Goal: Task Accomplishment & Management: Manage account settings

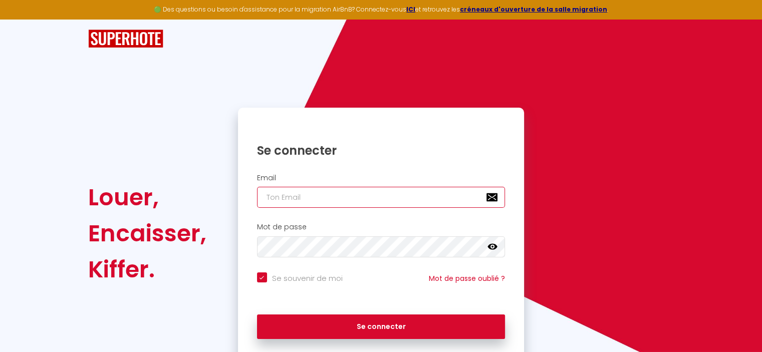
type input "[EMAIL_ADDRESS][DOMAIN_NAME]"
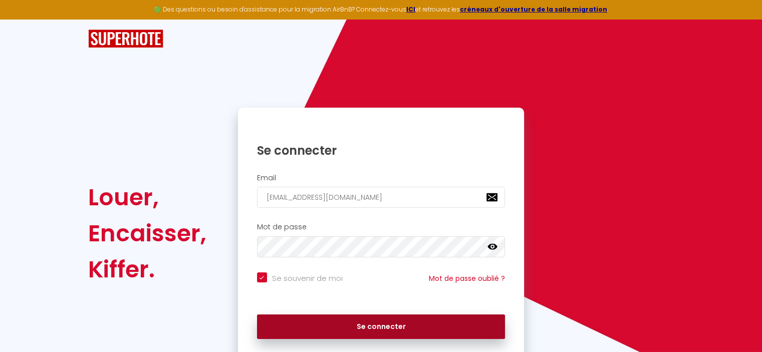
click at [406, 329] on button "Se connecter" at bounding box center [381, 327] width 249 height 25
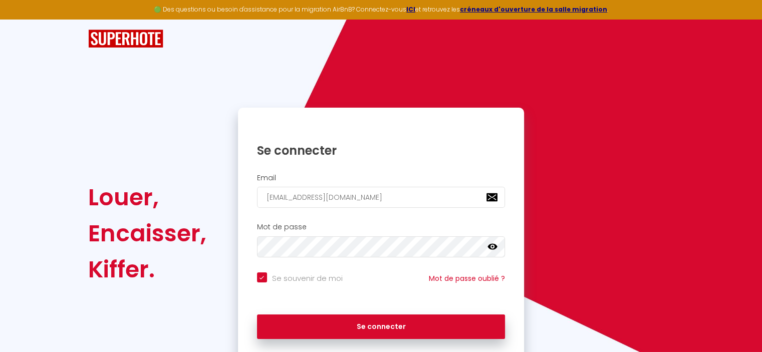
checkbox input "true"
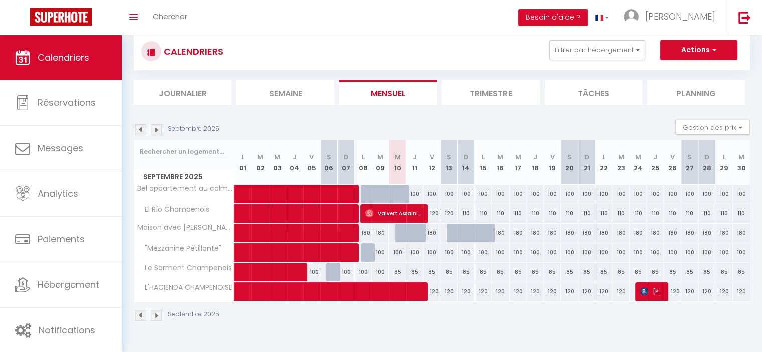
scroll to position [35, 0]
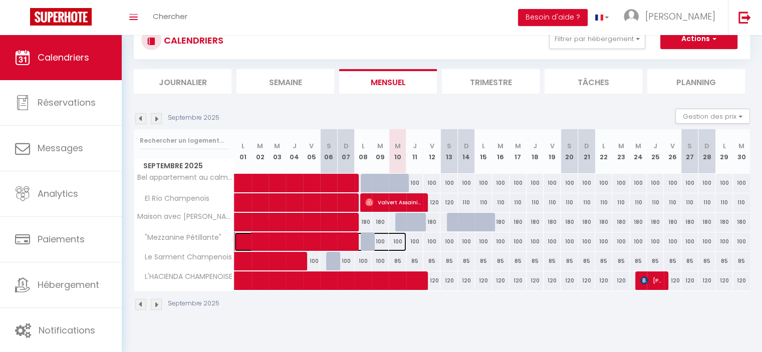
click at [384, 241] on span at bounding box center [325, 242] width 161 height 19
select select "OK"
select select "0"
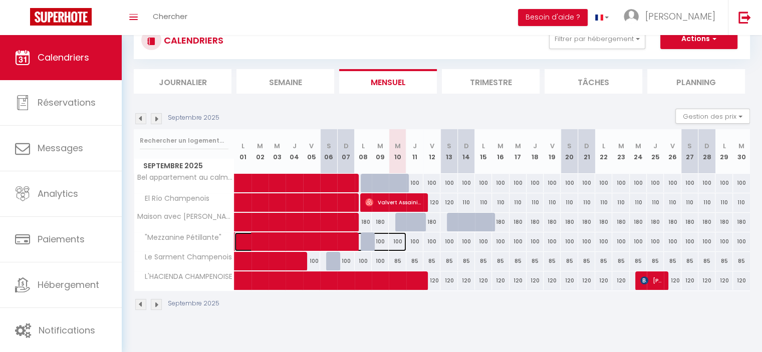
select select "1"
select select
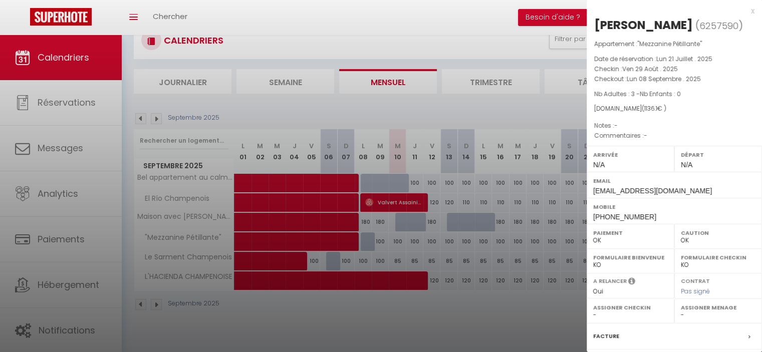
click at [746, 11] on div "x" at bounding box center [671, 11] width 168 height 12
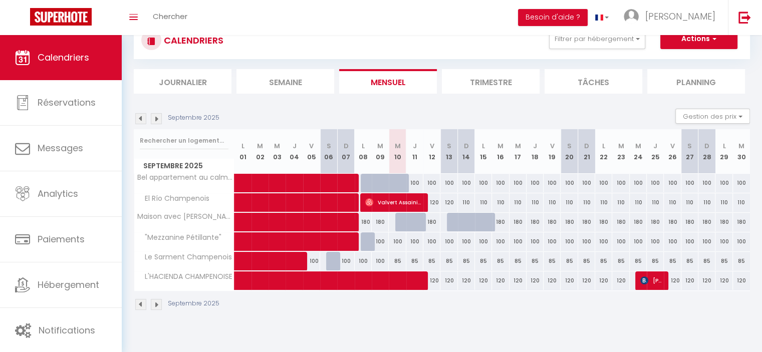
click at [409, 243] on div "100" at bounding box center [414, 242] width 17 height 19
type input "100"
type input "Jeu 11 Septembre 2025"
type input "Ven 12 Septembre 2025"
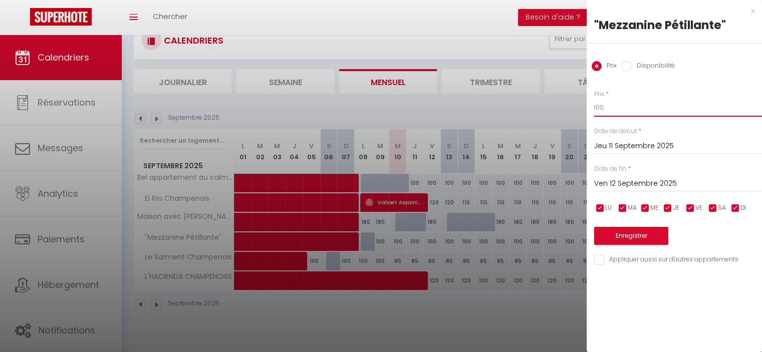
click at [630, 114] on input "100" at bounding box center [678, 108] width 168 height 18
type input "1"
type input "ç("
click at [640, 148] on input "Jeu 11 Septembre 2025" at bounding box center [678, 146] width 168 height 13
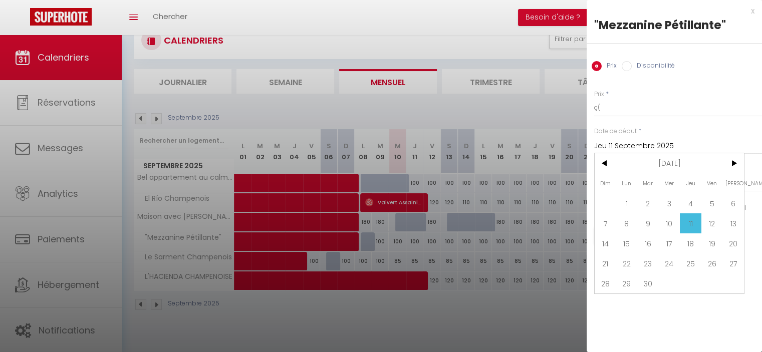
click at [621, 224] on span "8" at bounding box center [627, 223] width 22 height 20
type input "Lun 08 Septembre 2025"
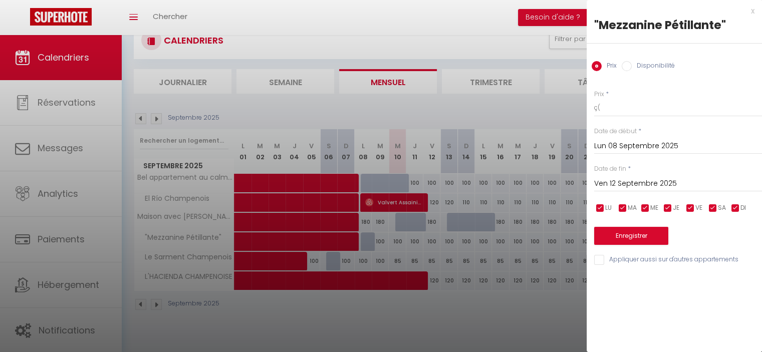
click at [654, 184] on input "Ven 12 Septembre 2025" at bounding box center [678, 183] width 168 height 13
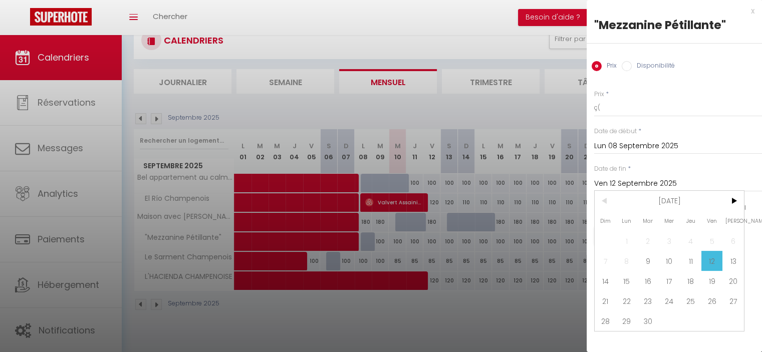
click at [654, 320] on span "30" at bounding box center [648, 321] width 22 height 20
type input "[DATE]"
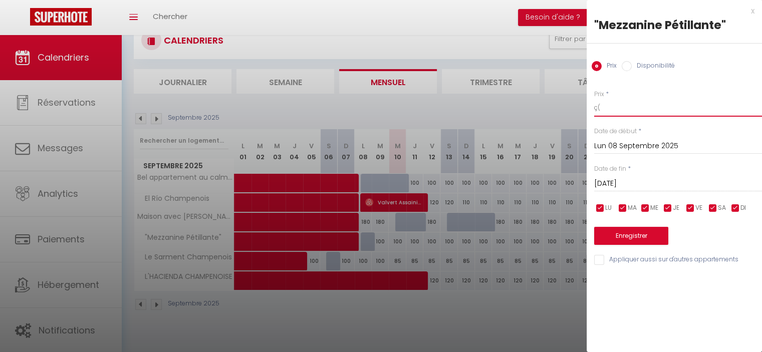
click at [648, 110] on input "ç(" at bounding box center [678, 108] width 168 height 18
type input "ç"
type input "95"
click at [634, 239] on button "Enregistrer" at bounding box center [631, 236] width 74 height 18
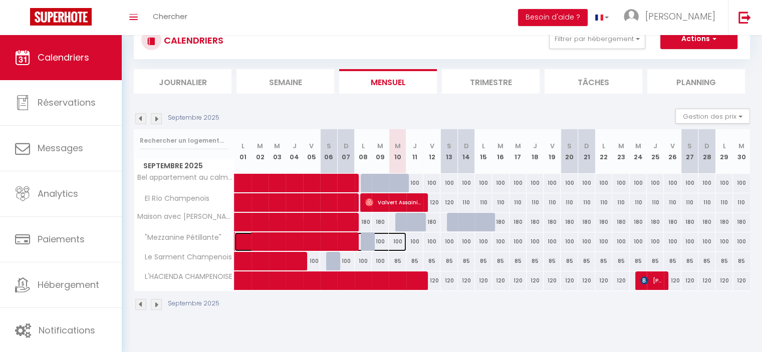
click at [381, 242] on span at bounding box center [325, 242] width 161 height 19
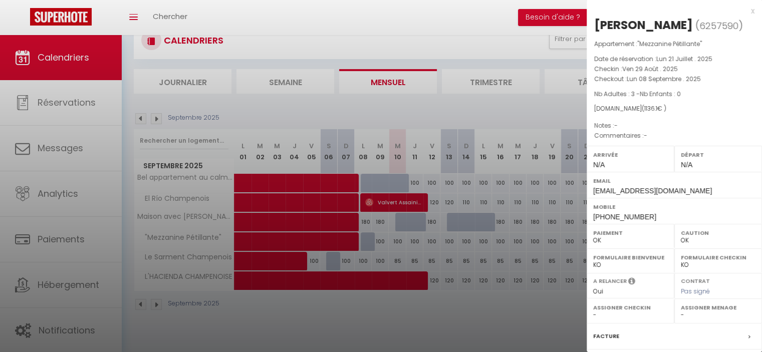
click at [747, 12] on div "x" at bounding box center [671, 11] width 168 height 12
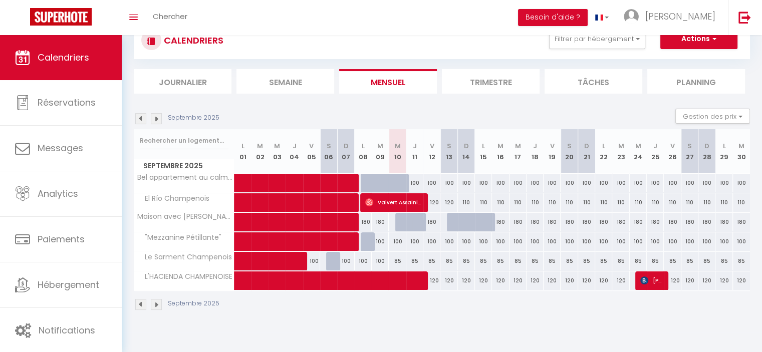
click at [418, 240] on div "100" at bounding box center [414, 242] width 17 height 19
type input "100"
type input "Jeu 11 Septembre 2025"
type input "Ven 12 Septembre 2025"
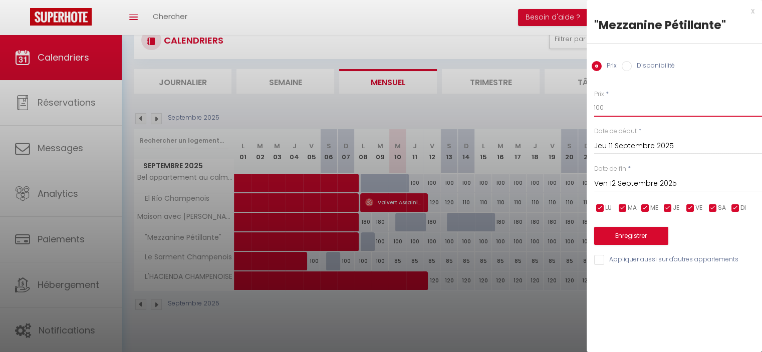
click at [641, 116] on input "100" at bounding box center [678, 108] width 168 height 18
type input "1"
type input "95"
click at [595, 144] on input "Jeu 11 Septembre 2025" at bounding box center [678, 146] width 168 height 13
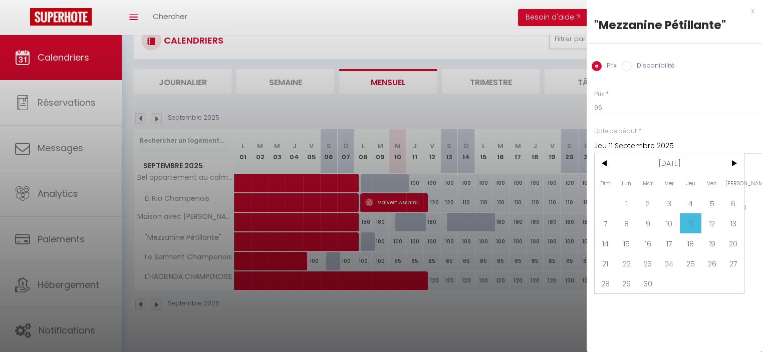
click at [643, 225] on span "9" at bounding box center [648, 223] width 22 height 20
type input "[DATE]"
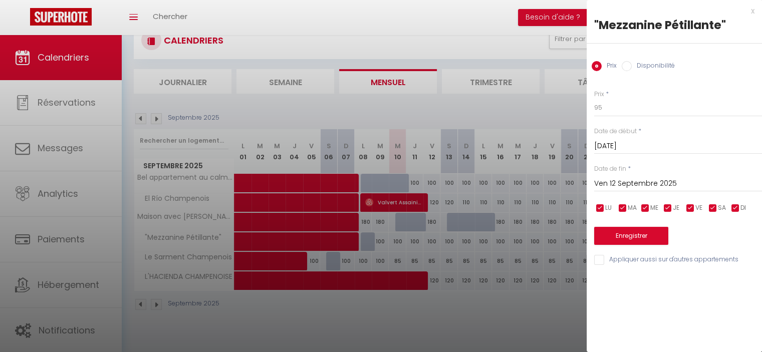
click at [640, 179] on input "Ven 12 Septembre 2025" at bounding box center [678, 183] width 168 height 13
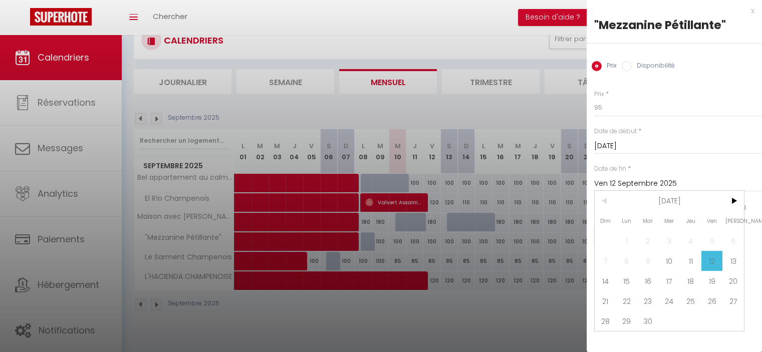
click at [645, 325] on span "30" at bounding box center [648, 321] width 22 height 20
type input "[DATE]"
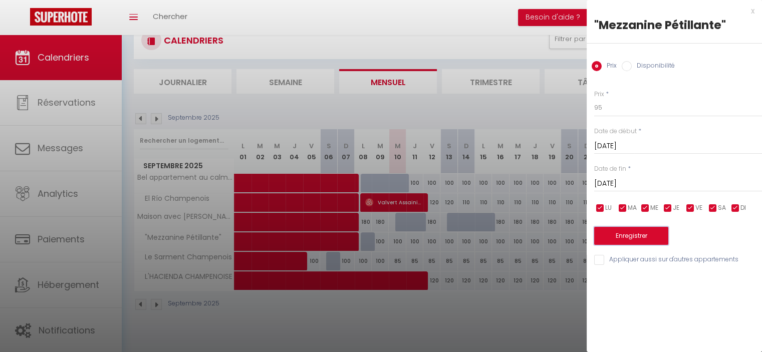
click at [629, 234] on button "Enregistrer" at bounding box center [631, 236] width 74 height 18
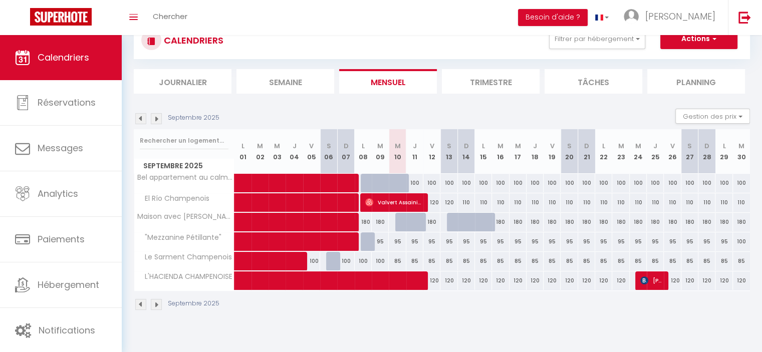
click at [740, 240] on div "100" at bounding box center [741, 242] width 17 height 19
type input "100"
type input "[DATE]"
type input "Mer 01 Octobre 2025"
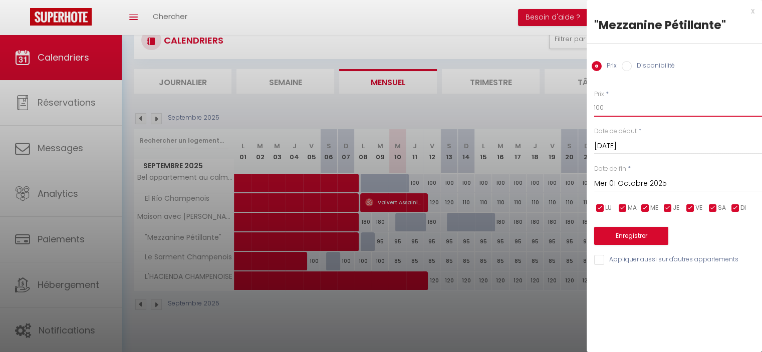
click at [644, 114] on input "100" at bounding box center [678, 108] width 168 height 18
type input "1"
type input "95"
click at [632, 237] on button "Enregistrer" at bounding box center [631, 236] width 74 height 18
